Goal: Information Seeking & Learning: Understand process/instructions

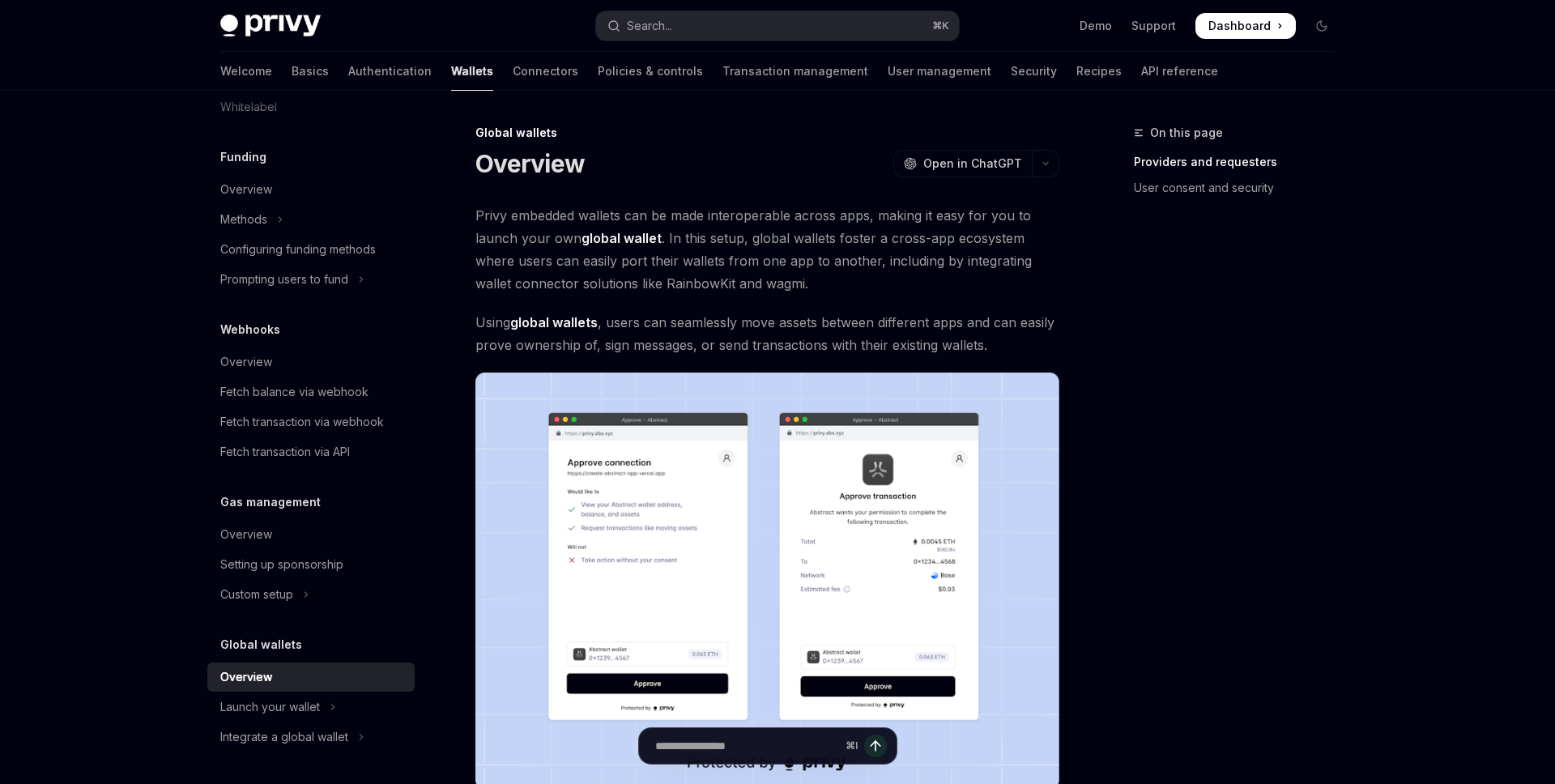
click at [998, 261] on span "Privy embedded wallets can be made interoperable across apps, making it easy fo…" at bounding box center [767, 250] width 584 height 91
click at [995, 275] on span "Privy embedded wallets can be made interoperable across apps, making it easy fo…" at bounding box center [767, 250] width 584 height 91
click at [1121, 276] on div "On this page Providers and requesters User consent and security" at bounding box center [1224, 452] width 246 height 660
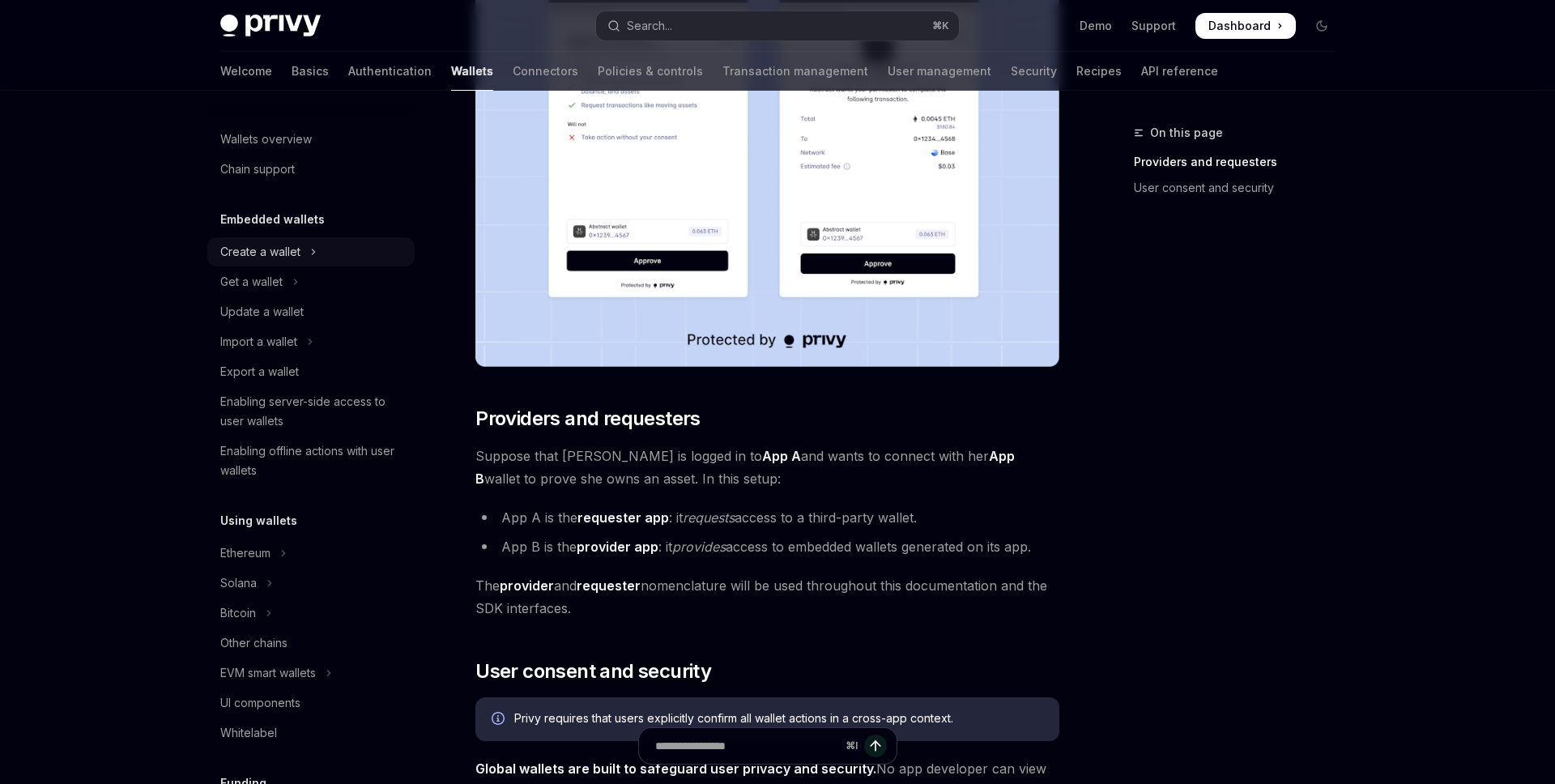
click at [271, 257] on div "Create a wallet" at bounding box center [261, 252] width 80 height 20
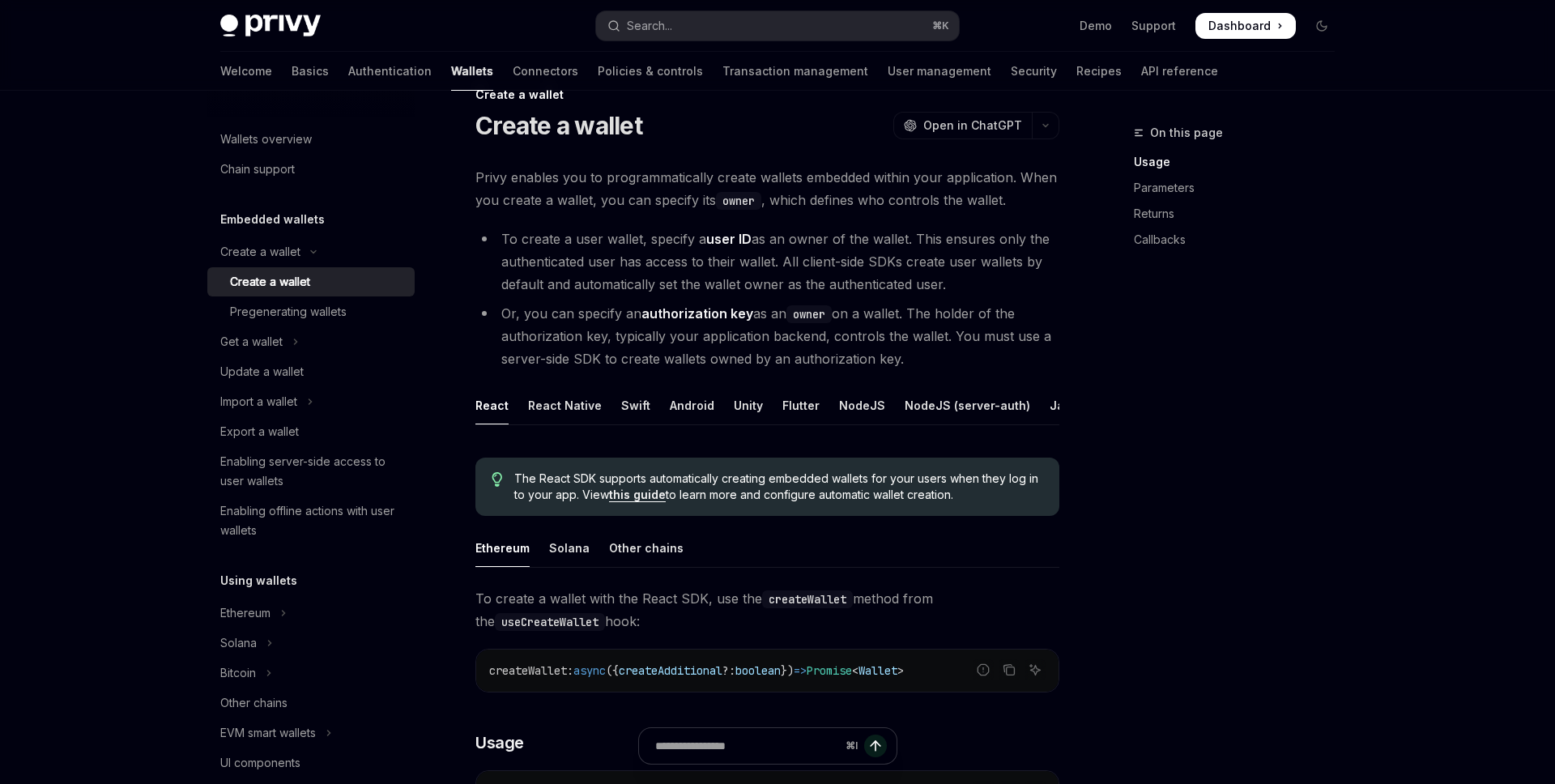
scroll to position [39, 0]
click at [1015, 341] on li "Or, you can specify an authorization key as an owner on a wallet. The holder of…" at bounding box center [767, 335] width 584 height 68
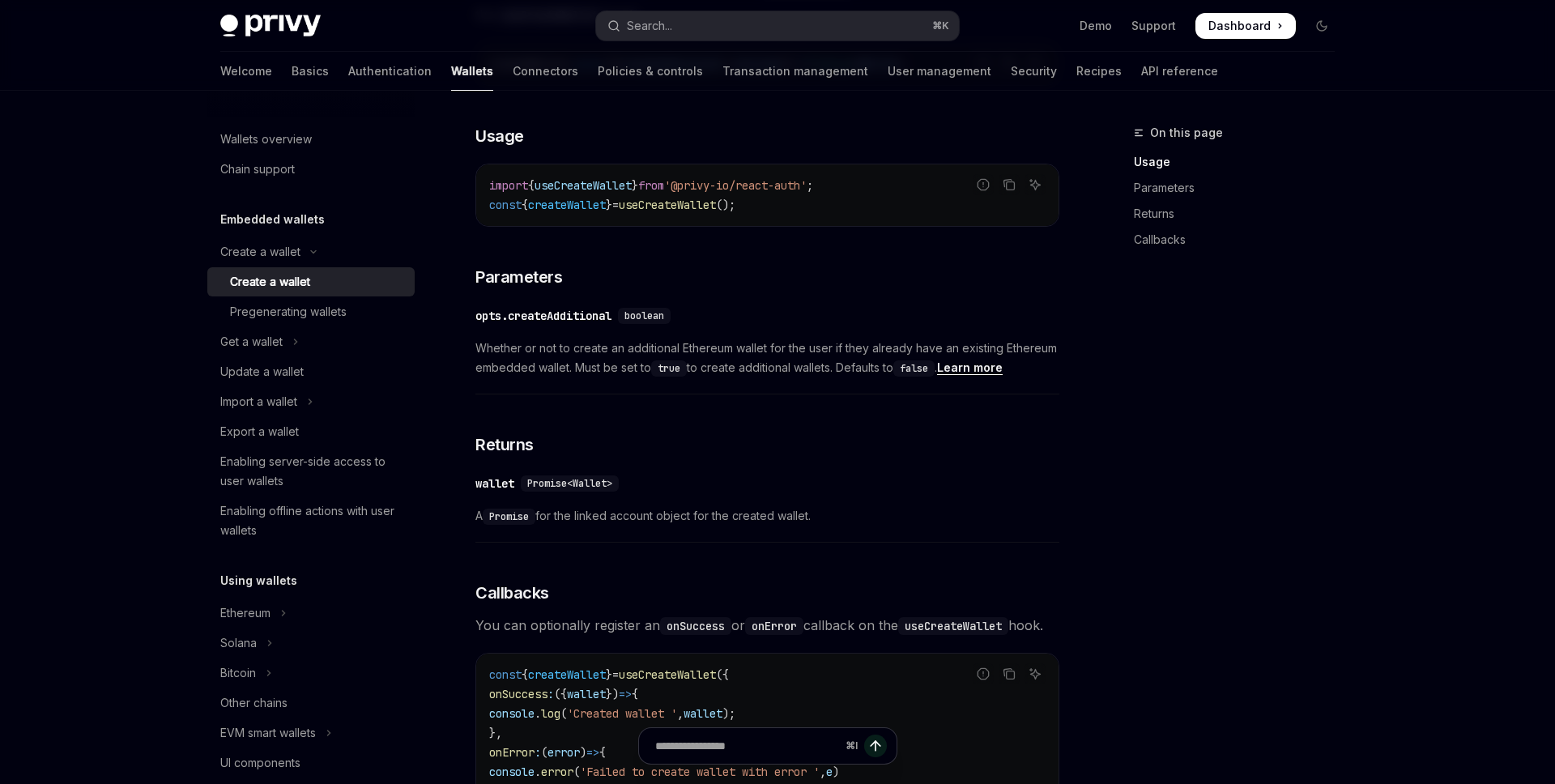
scroll to position [652, 0]
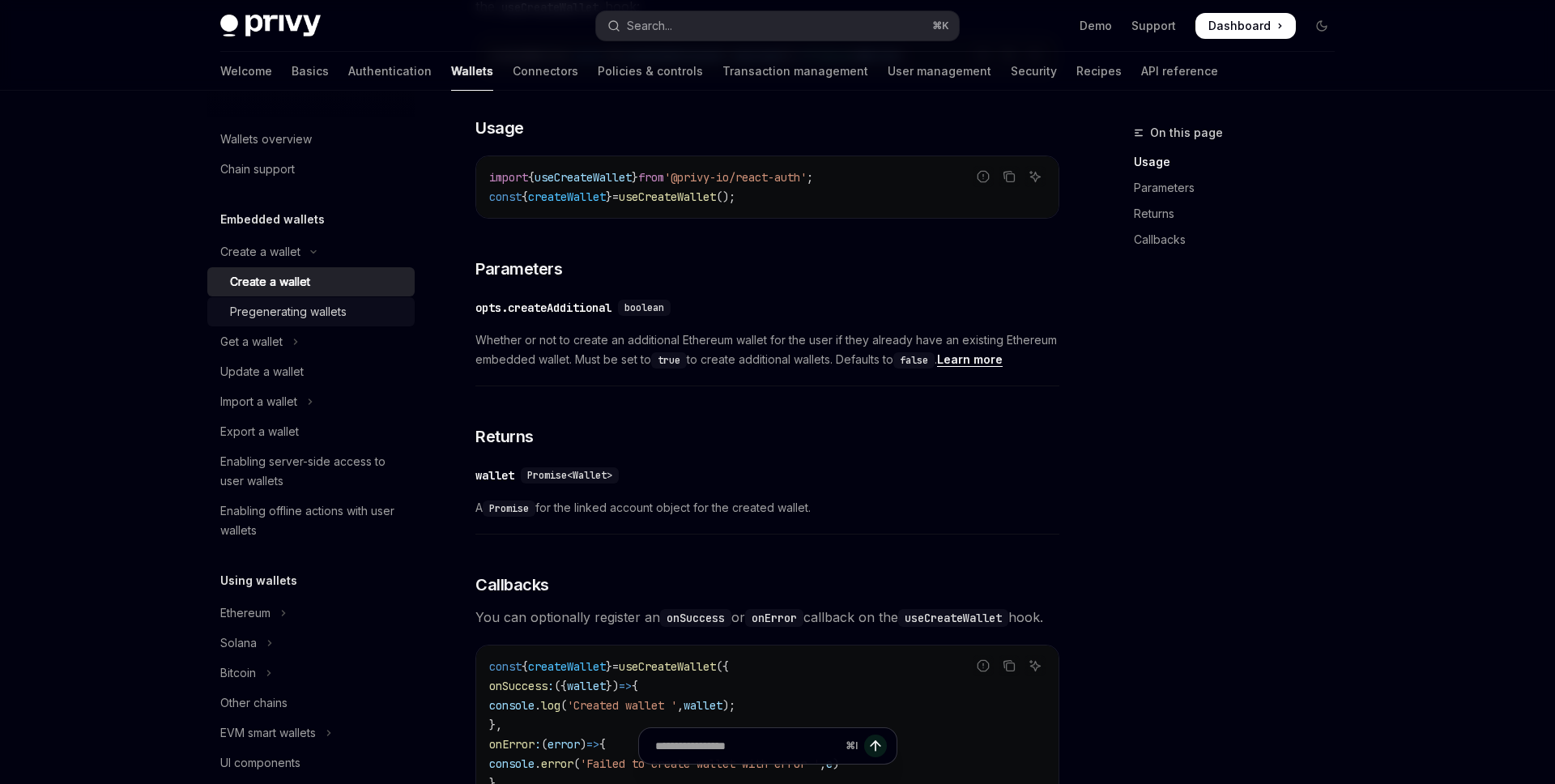
click at [324, 304] on div "Pregenerating wallets" at bounding box center [288, 312] width 116 height 20
type textarea "*"
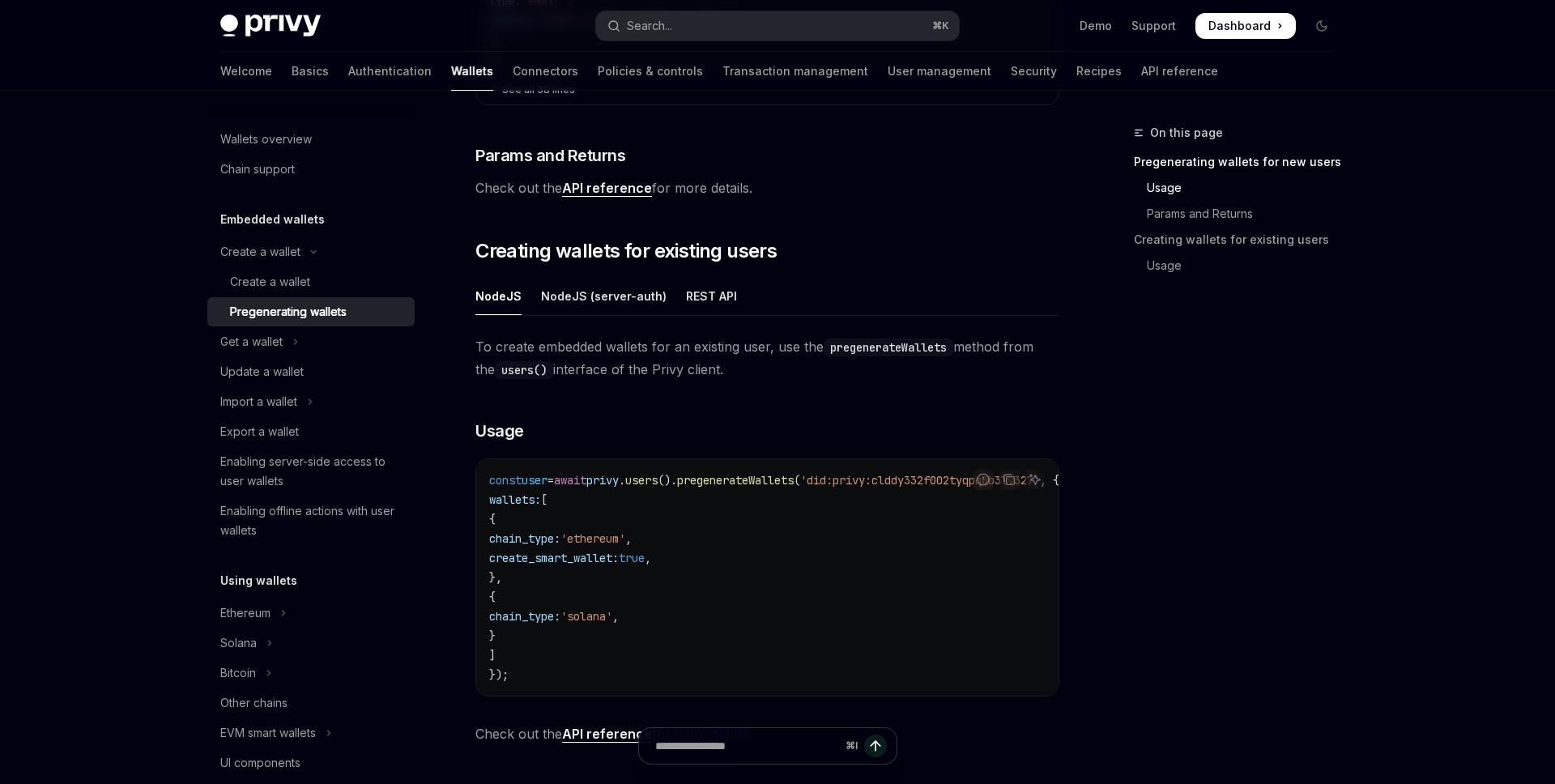
scroll to position [697, 0]
click at [1137, 323] on div "On this page Pregenerating wallets for new users Usage Params and Returns Creat…" at bounding box center [1224, 452] width 246 height 660
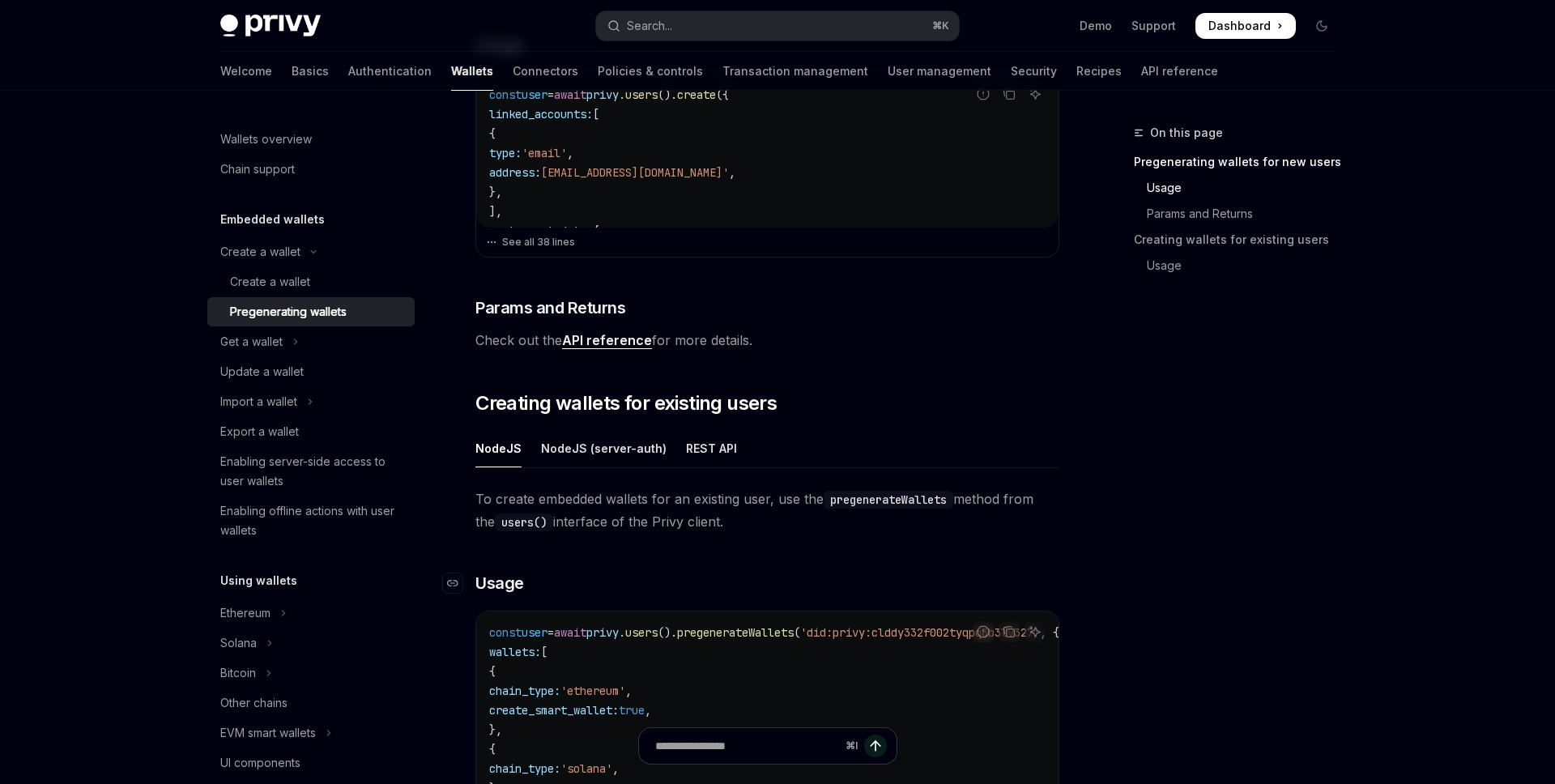
scroll to position [538, 0]
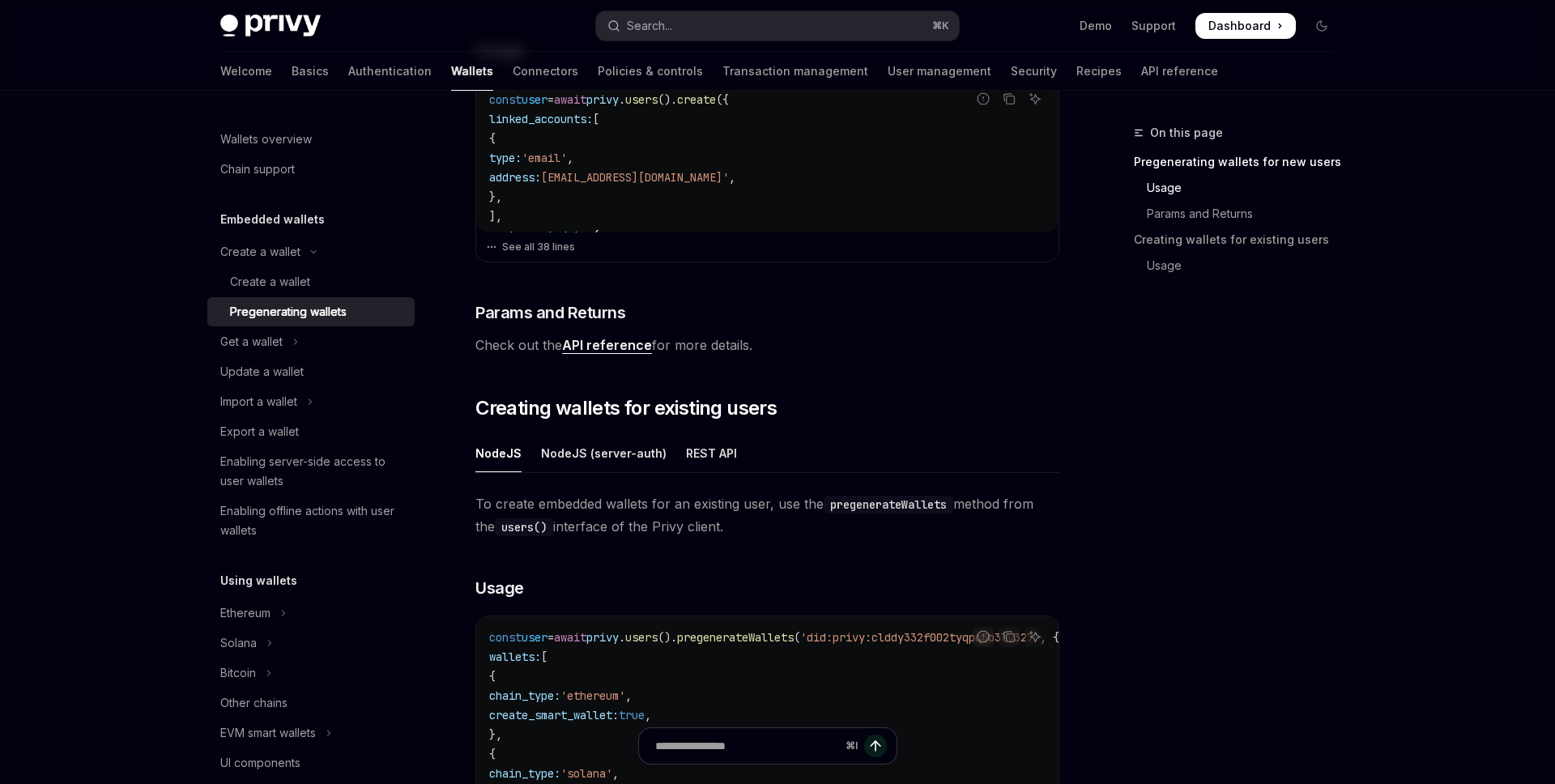
click at [728, 504] on span "To create embedded wallets for an existing user, use the pregenerateWallets met…" at bounding box center [767, 515] width 584 height 45
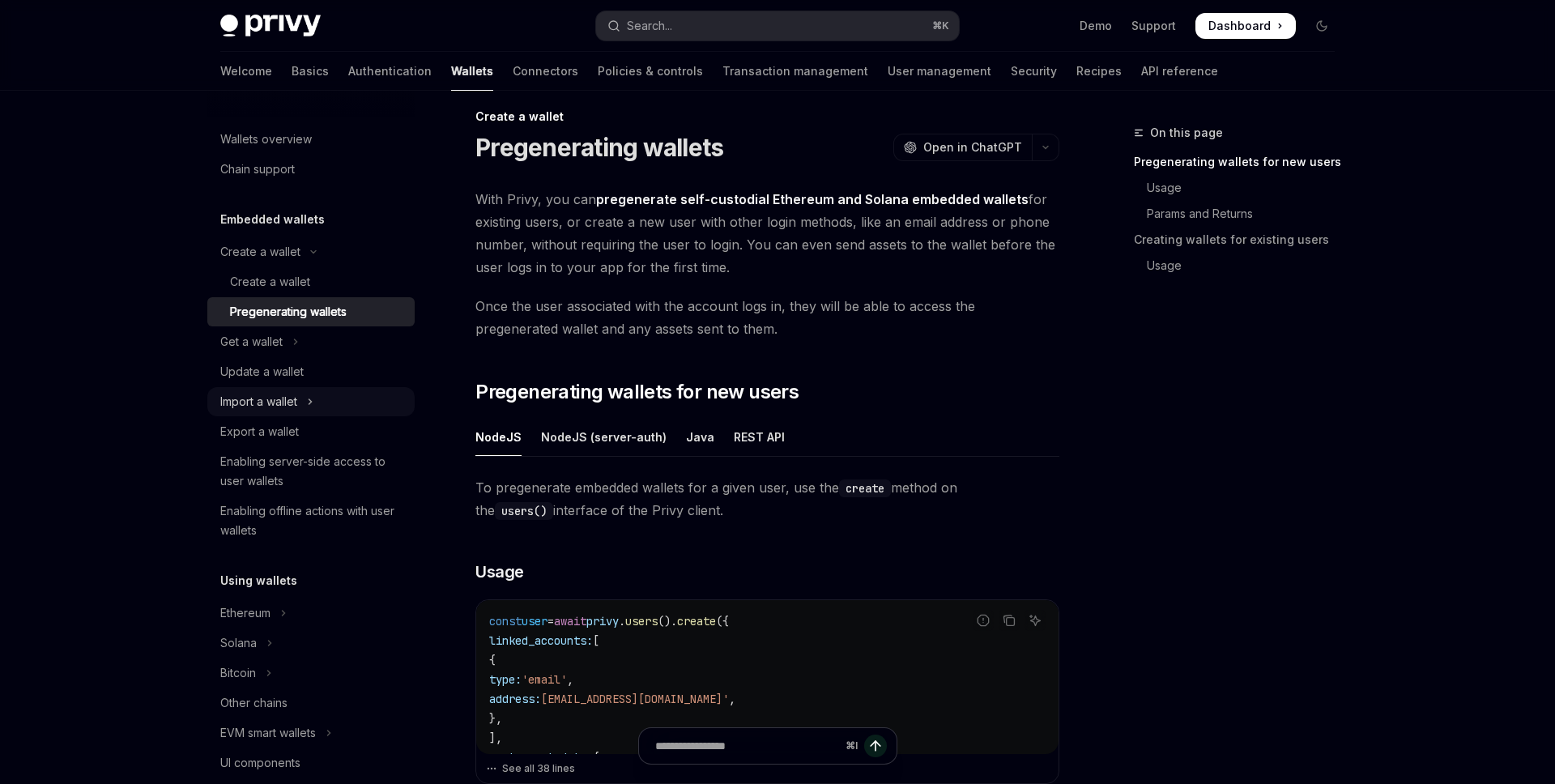
scroll to position [0, 0]
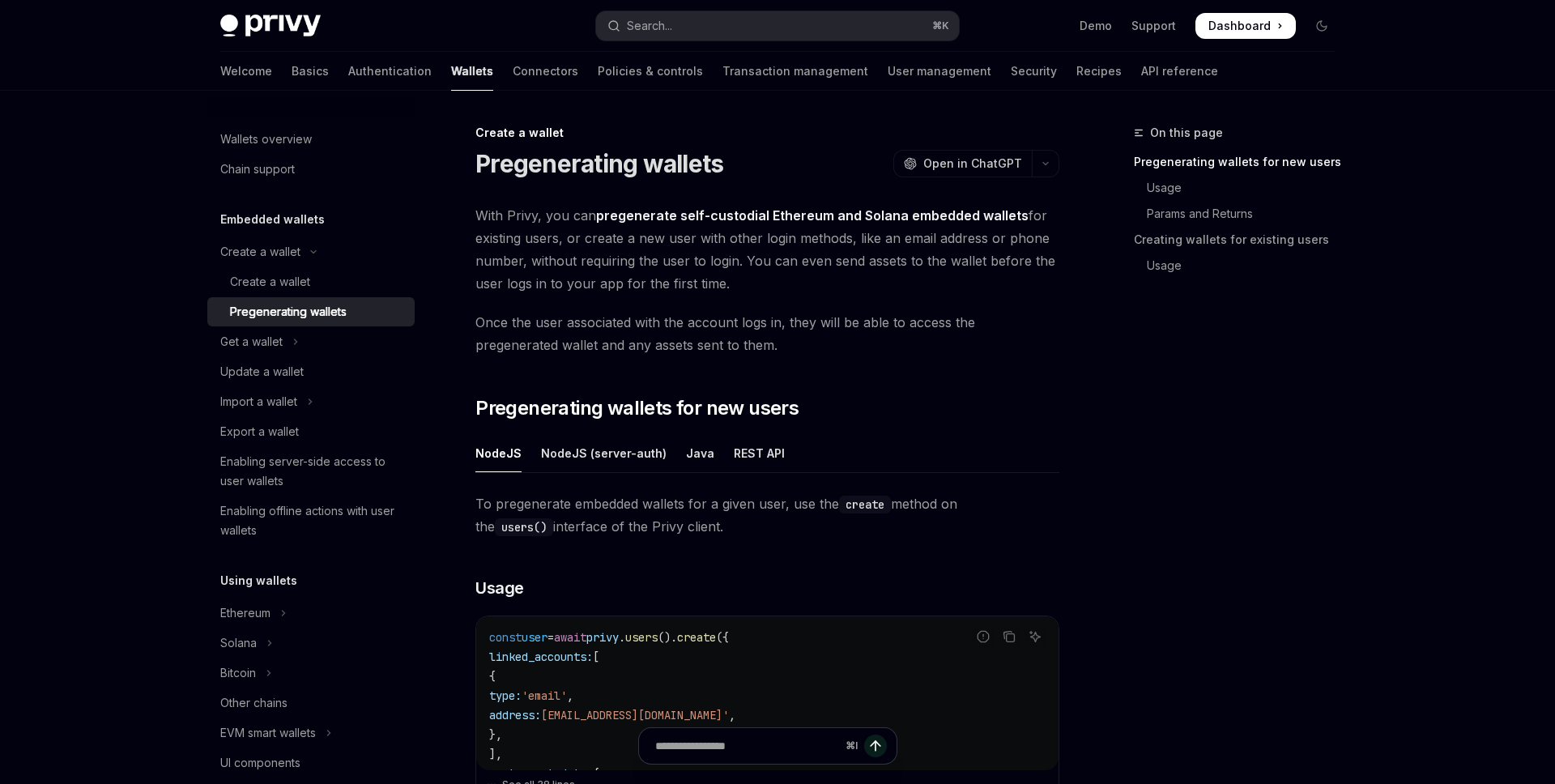
click at [802, 323] on span "Once the user associated with the account logs in, they will be able to access …" at bounding box center [767, 333] width 584 height 45
click at [1326, 436] on div "On this page Pregenerating wallets for new users Usage Params and Returns Creat…" at bounding box center [1224, 452] width 246 height 660
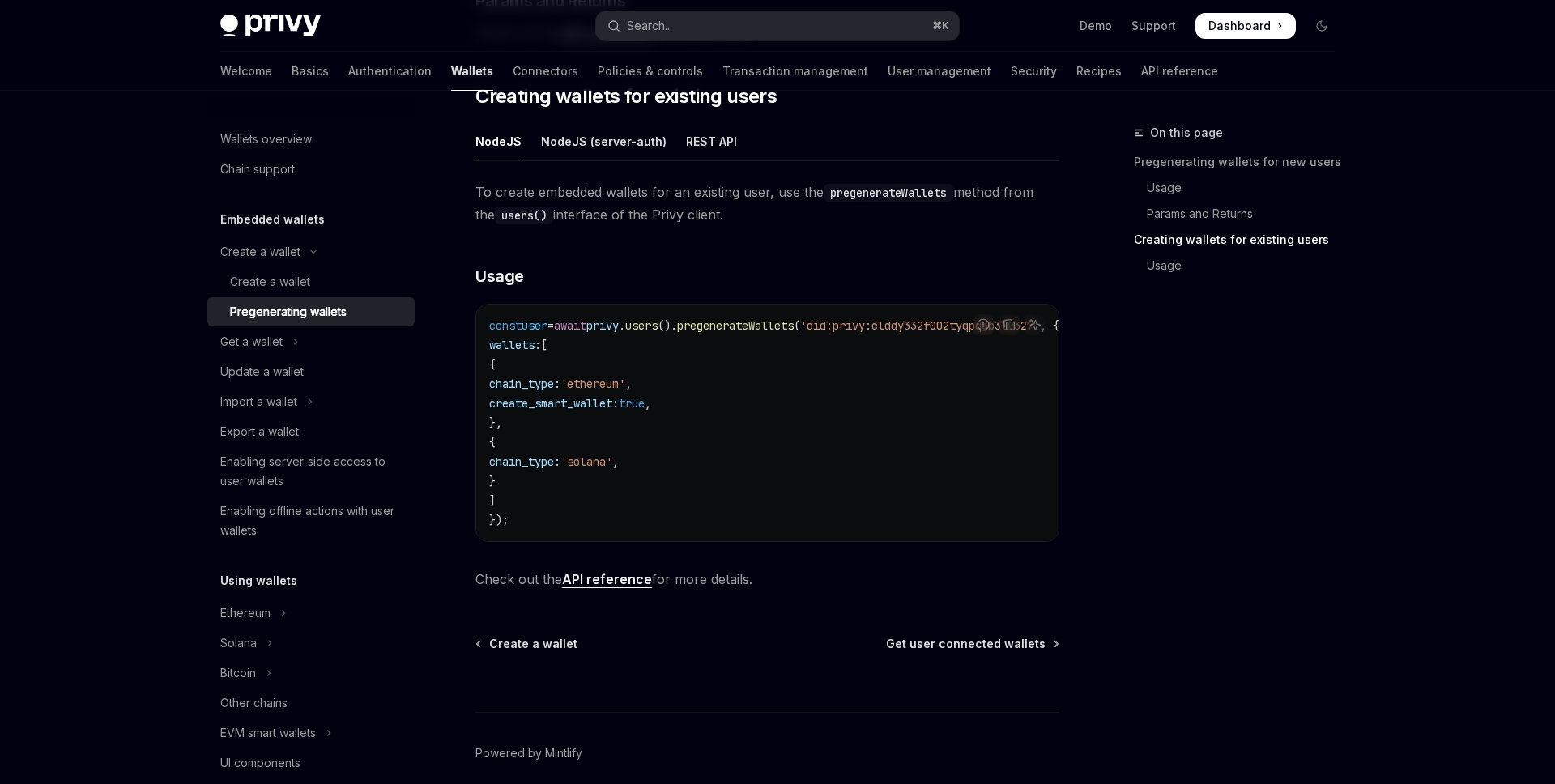
scroll to position [852, 0]
